Goal: Task Accomplishment & Management: Use online tool/utility

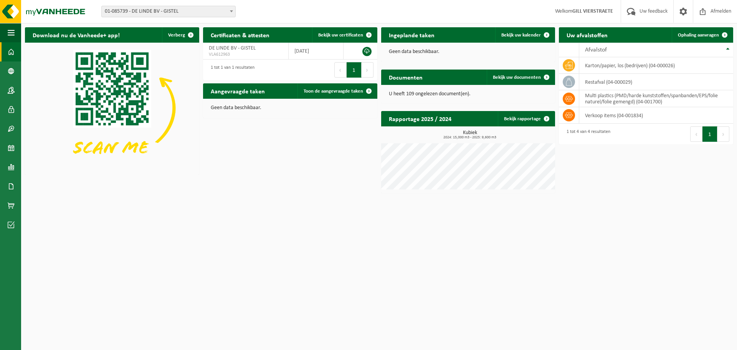
click at [216, 11] on span "01-085739 - DE LINDE BV - GISTEL" at bounding box center [169, 11] width 134 height 11
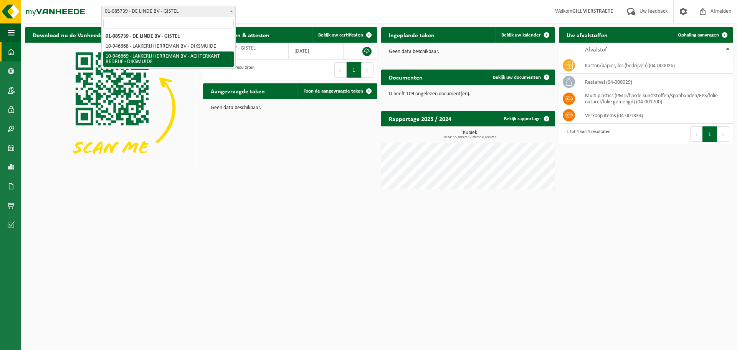
select select "141852"
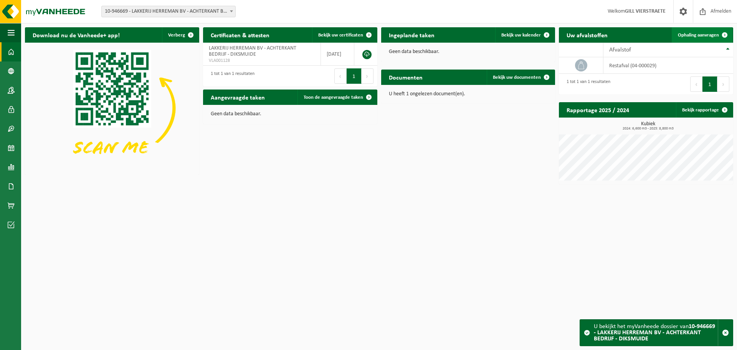
click at [689, 38] on span "Ophaling aanvragen" at bounding box center [698, 35] width 41 height 5
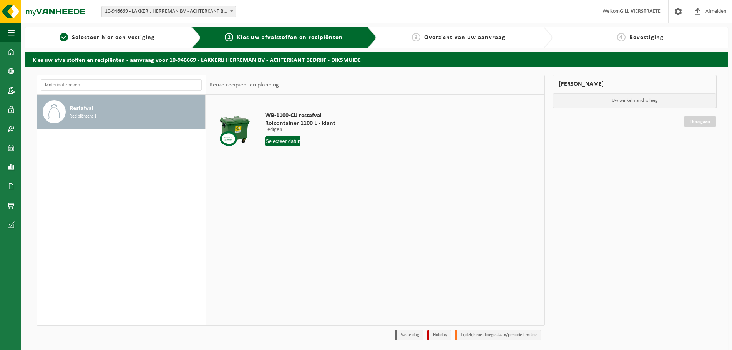
click at [282, 140] on input "text" at bounding box center [282, 141] width 35 height 10
click at [276, 225] on div "18" at bounding box center [271, 221] width 13 height 12
type input "Van [DATE]"
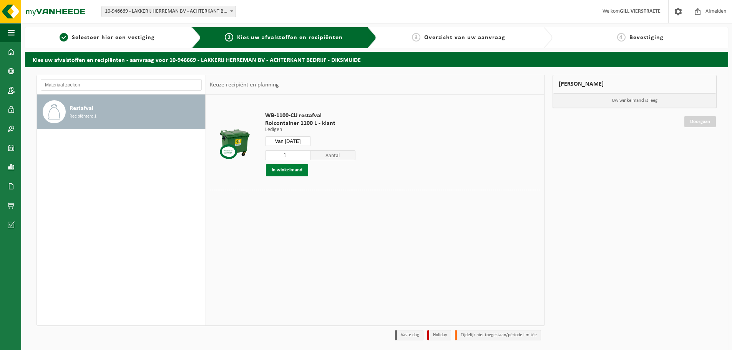
click at [290, 169] on button "In winkelmand" at bounding box center [287, 170] width 42 height 12
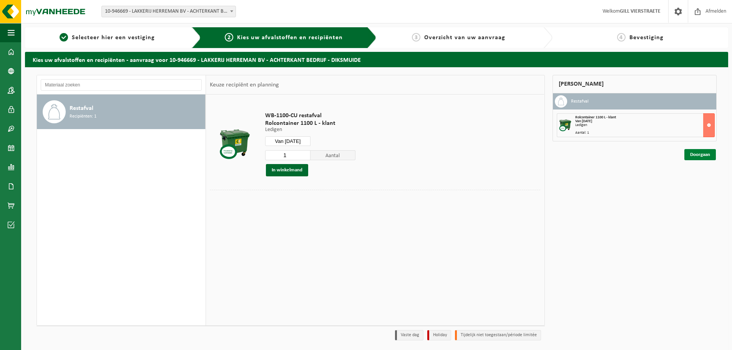
click at [704, 156] on link "Doorgaan" at bounding box center [699, 154] width 31 height 11
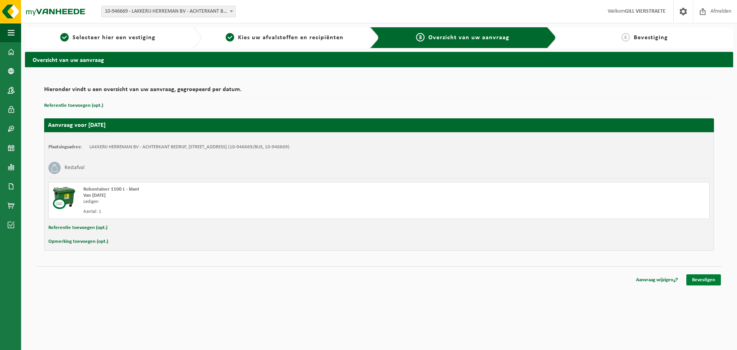
click at [705, 281] on link "Bevestigen" at bounding box center [704, 279] width 35 height 11
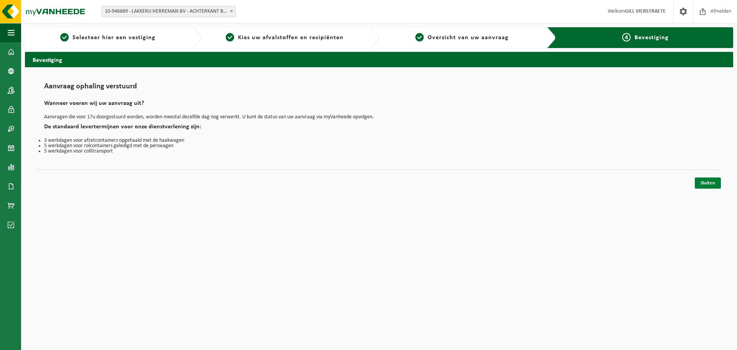
click at [714, 183] on link "Sluiten" at bounding box center [708, 182] width 26 height 11
